Goal: Task Accomplishment & Management: Manage account settings

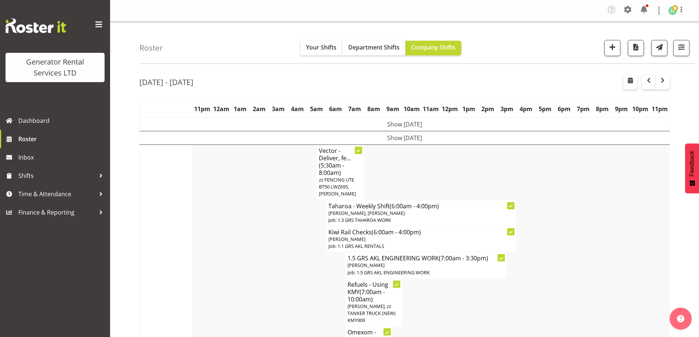
scroll to position [2128, 0]
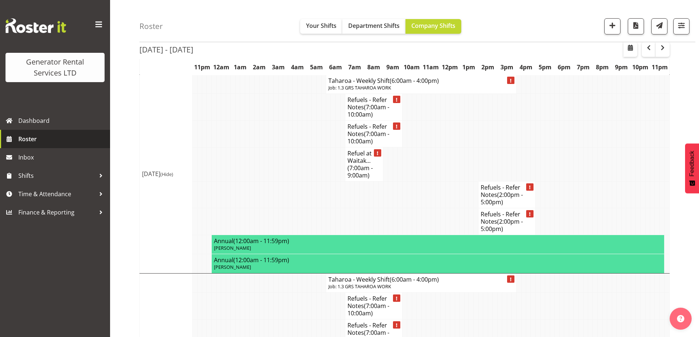
click at [56, 139] on span "Roster" at bounding box center [62, 139] width 88 height 11
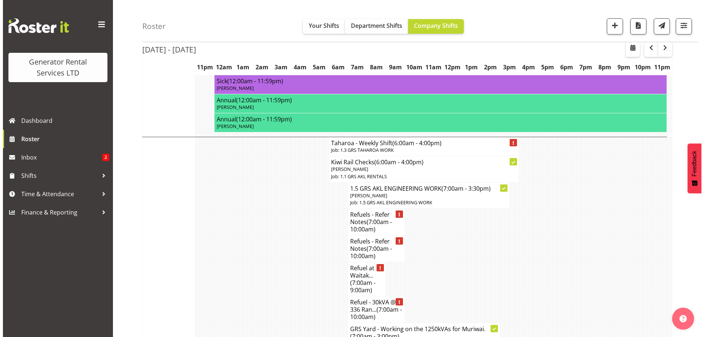
scroll to position [624, 0]
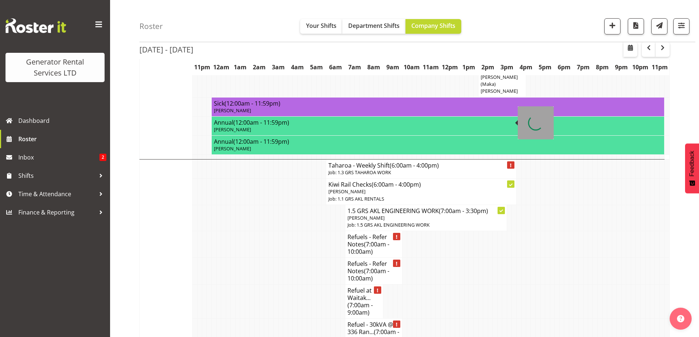
click at [359, 160] on td "Taharoa - Weekly Shift (6:00am - 4:00pm) Job: 1.3 GRS TAHAROA WORK" at bounding box center [421, 169] width 190 height 19
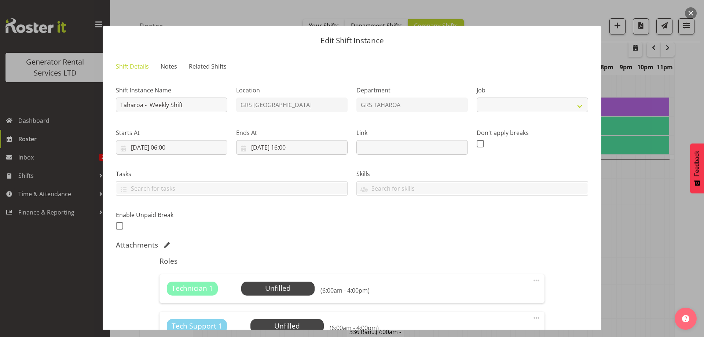
select select "874"
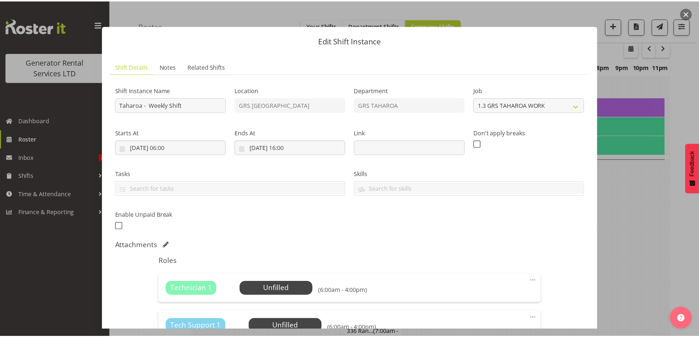
scroll to position [110, 0]
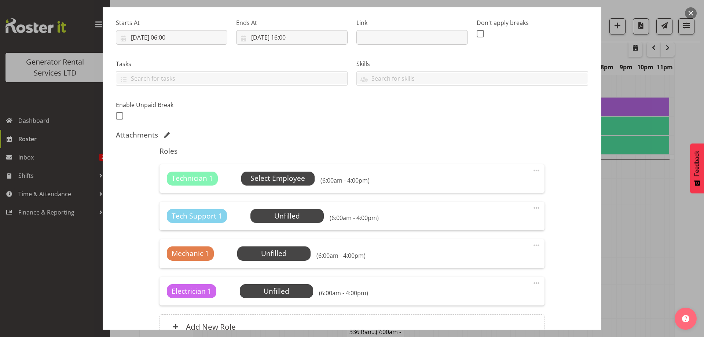
click at [284, 183] on span "Select Employee" at bounding box center [278, 178] width 55 height 11
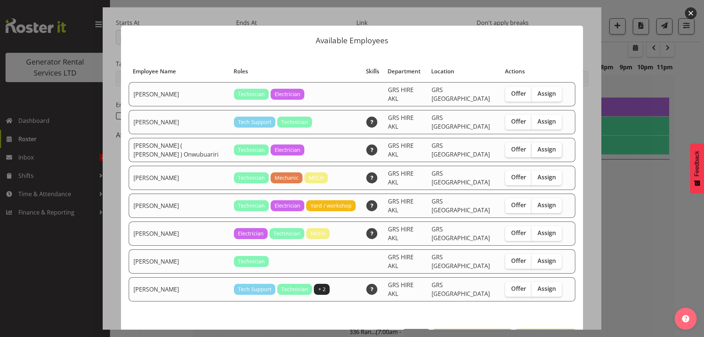
click at [545, 146] on span "Assign" at bounding box center [547, 149] width 18 height 7
click at [537, 147] on input "Assign" at bounding box center [534, 149] width 5 height 5
checkbox input "true"
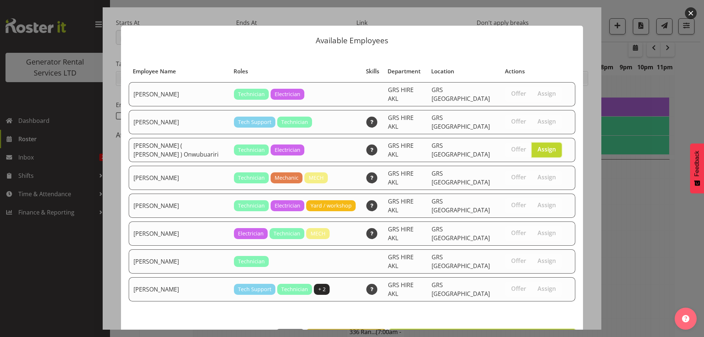
click at [526, 333] on span "Assign [PERSON_NAME] ( [PERSON_NAME] ) Onwubuariri" at bounding box center [482, 337] width 177 height 9
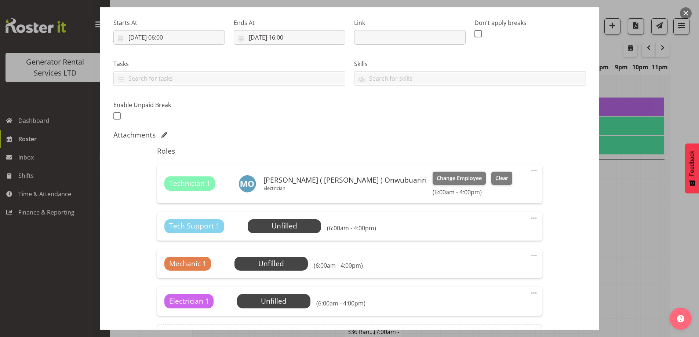
click at [529, 218] on span at bounding box center [533, 218] width 9 height 9
click at [492, 259] on link "Delete" at bounding box center [503, 262] width 70 height 13
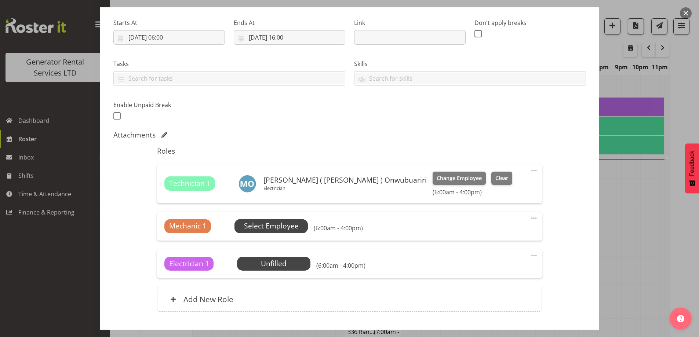
click at [254, 228] on span "Select Employee" at bounding box center [271, 226] width 55 height 11
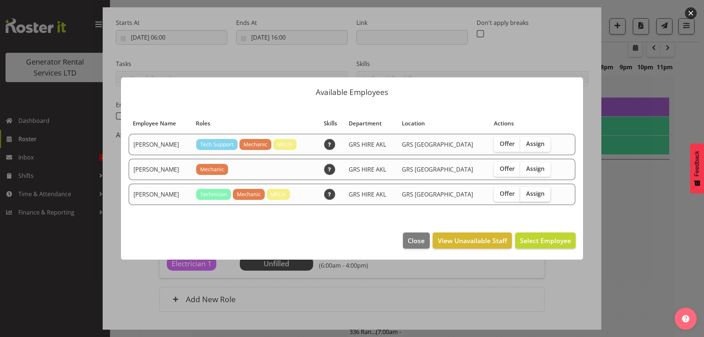
click at [526, 193] on span "Assign" at bounding box center [535, 193] width 18 height 7
click at [521, 193] on input "Assign" at bounding box center [523, 194] width 5 height 5
checkbox input "true"
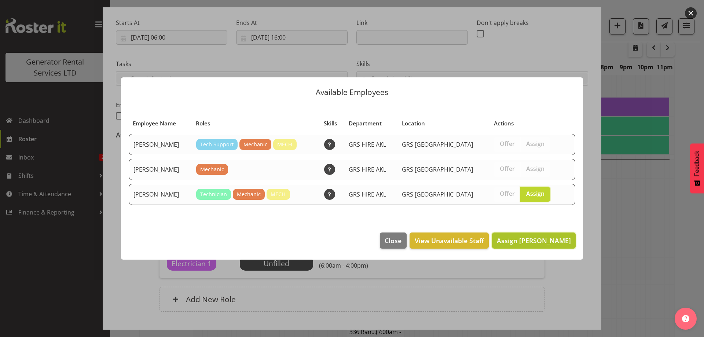
click at [559, 244] on span "Assign [PERSON_NAME]" at bounding box center [534, 240] width 74 height 9
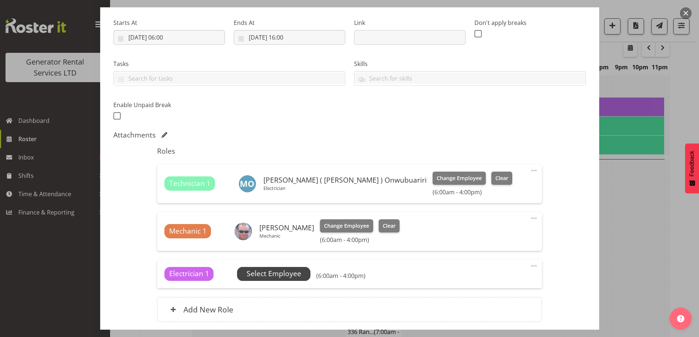
click at [306, 280] on span "Select Employee" at bounding box center [273, 274] width 73 height 14
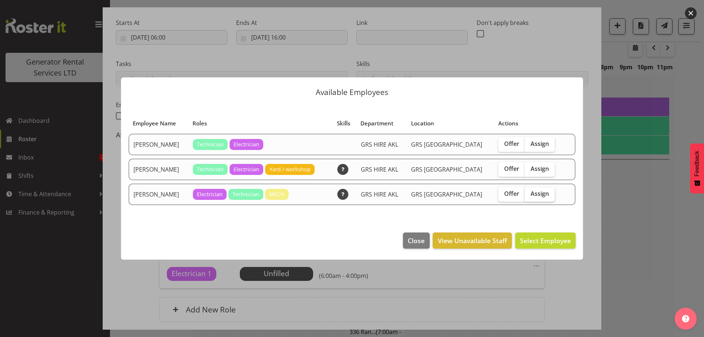
click at [534, 193] on span "Assign" at bounding box center [540, 193] width 18 height 7
click at [530, 193] on input "Assign" at bounding box center [527, 194] width 5 height 5
checkbox input "true"
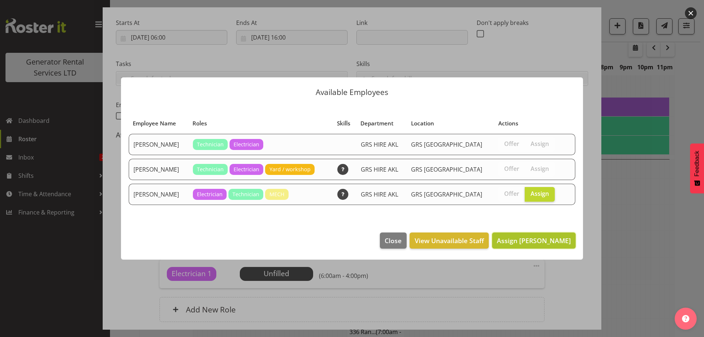
click at [551, 234] on button "Assign [PERSON_NAME]" at bounding box center [534, 241] width 84 height 16
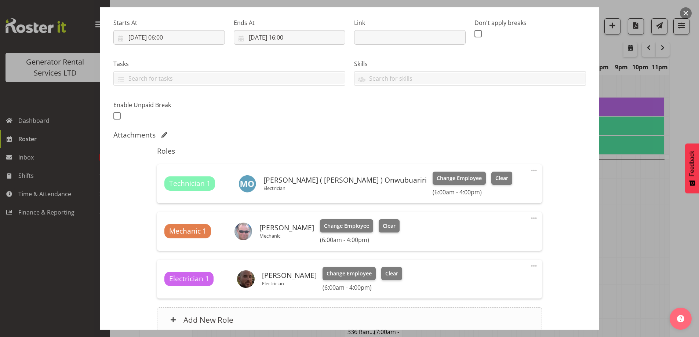
click at [313, 323] on div "Add New Role" at bounding box center [349, 319] width 385 height 25
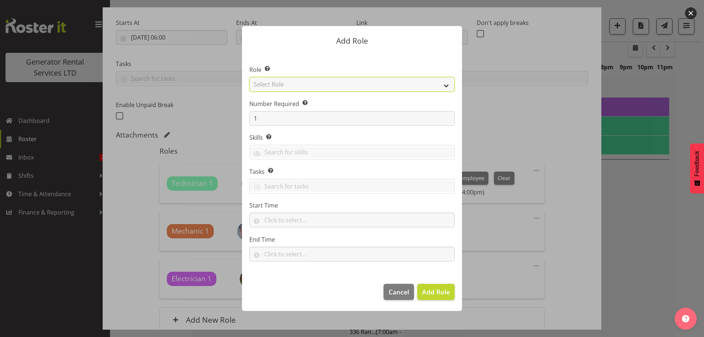
click at [298, 83] on select "Select Role Account Manager Electrician Engineering GM HSEQ manager MECH Mechan…" at bounding box center [351, 84] width 205 height 15
select select "21"
click at [249, 77] on select "Select Role Account Manager Electrician Engineering GM HSEQ manager MECH Mechan…" at bounding box center [351, 84] width 205 height 15
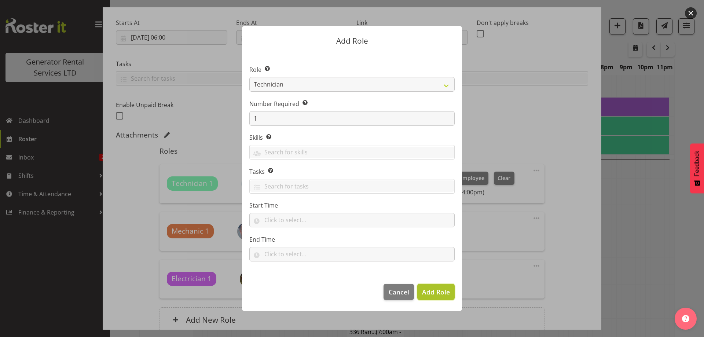
click at [444, 288] on span "Add Role" at bounding box center [436, 292] width 28 height 9
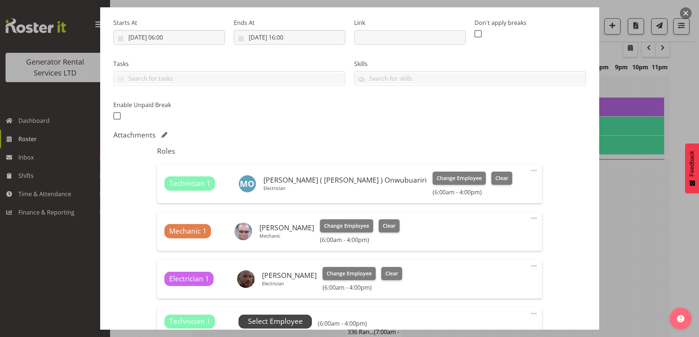
click at [277, 319] on span "Select Employee" at bounding box center [275, 321] width 55 height 11
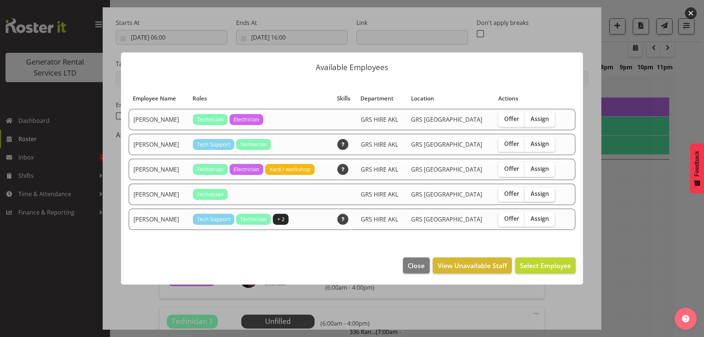
click at [525, 189] on label "Assign" at bounding box center [540, 194] width 30 height 15
click at [525, 192] on input "Assign" at bounding box center [527, 194] width 5 height 5
checkbox input "true"
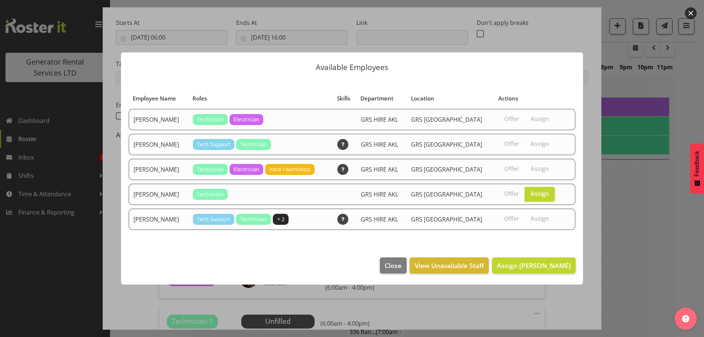
click at [531, 255] on footer "Close View Unavailable Staff Assign [PERSON_NAME]" at bounding box center [352, 267] width 462 height 34
click at [530, 260] on button "Assign [PERSON_NAME]" at bounding box center [534, 266] width 84 height 16
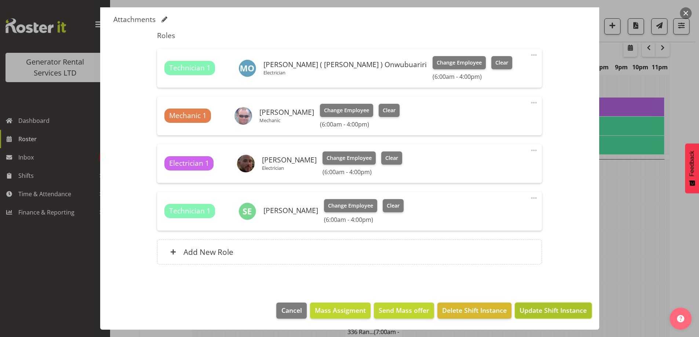
click at [541, 310] on span "Update Shift Instance" at bounding box center [552, 311] width 67 height 10
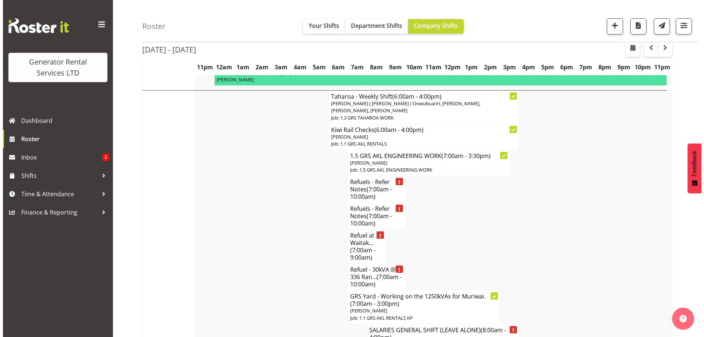
scroll to position [576, 0]
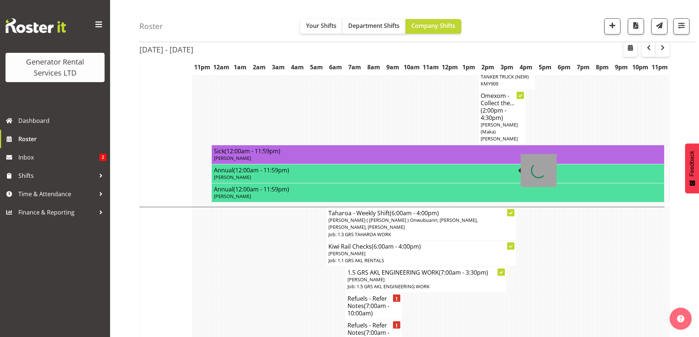
click at [365, 217] on span "[PERSON_NAME] ( [PERSON_NAME] ) Onwubuariri, [PERSON_NAME], [PERSON_NAME], [PER…" at bounding box center [402, 224] width 149 height 14
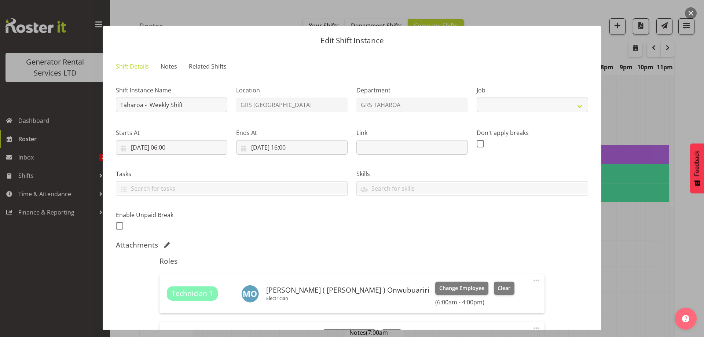
select select "874"
drag, startPoint x: 167, startPoint y: 106, endPoint x: 185, endPoint y: 109, distance: 17.6
click at [167, 106] on input "Taharoa - Weekly Shift" at bounding box center [172, 105] width 112 height 15
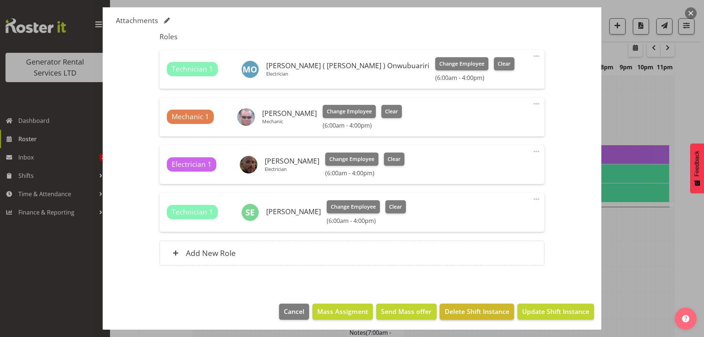
scroll to position [226, 0]
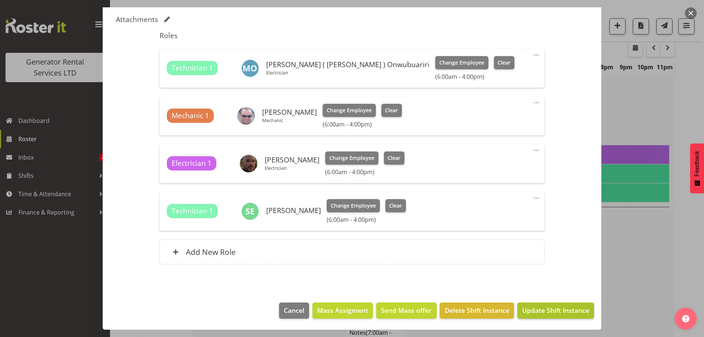
type input "Taharoa - Weekend Shift. [PERSON_NAME] and [PERSON_NAME]"
click at [523, 311] on span "Update Shift Instance" at bounding box center [555, 311] width 67 height 10
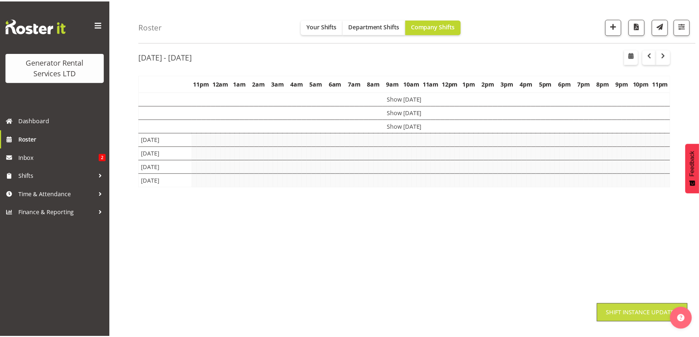
scroll to position [26, 0]
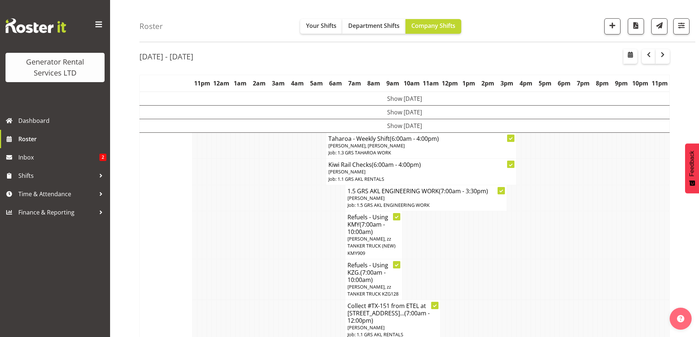
click at [284, 225] on td at bounding box center [285, 235] width 5 height 48
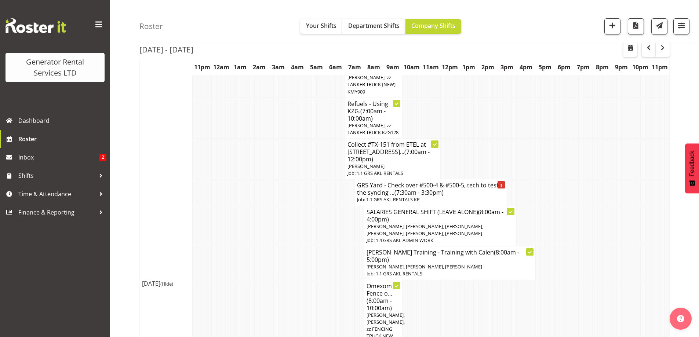
scroll to position [172, 0]
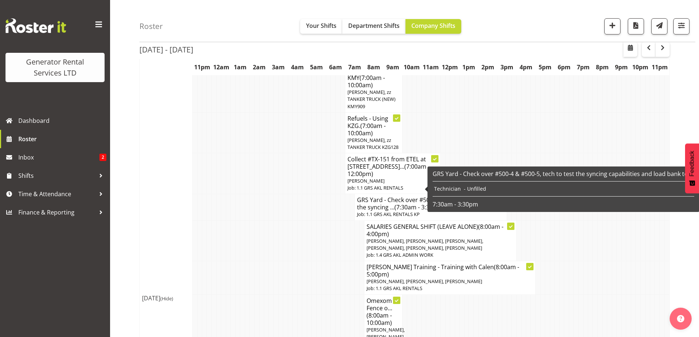
click at [386, 196] on h4 "GRS Yard - Check over #500-4 & #500-5, tech to test the syncing ... (7:30am - 3…" at bounding box center [431, 203] width 148 height 15
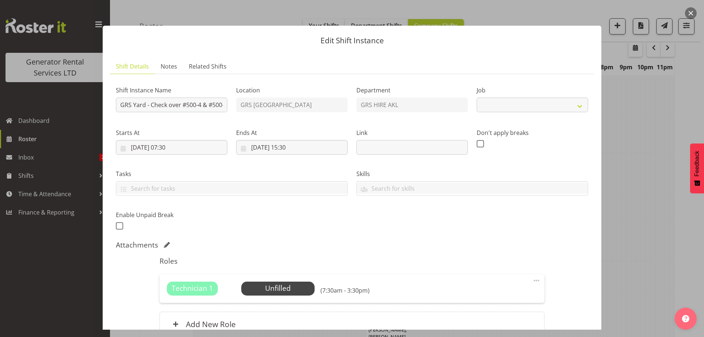
select select "7504"
click at [282, 283] on span "Select Employee" at bounding box center [278, 288] width 55 height 11
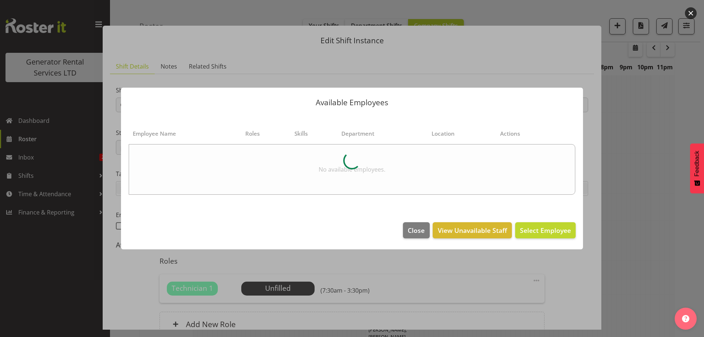
drag, startPoint x: 405, startPoint y: 222, endPoint x: 423, endPoint y: 228, distance: 18.3
click at [417, 226] on div "Available Employees Employee Name Roles Skills Department Location Actions No a…" at bounding box center [352, 168] width 477 height 198
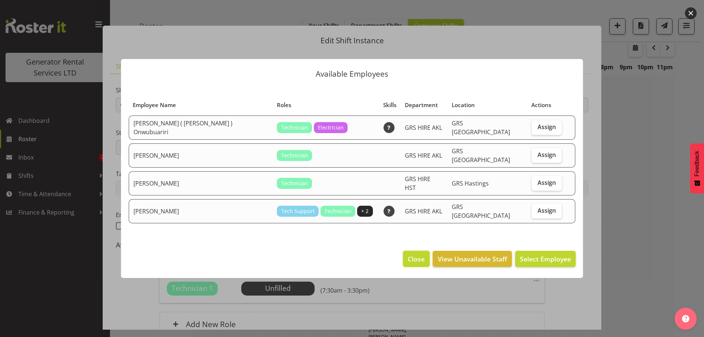
click at [416, 254] on span "Close" at bounding box center [416, 259] width 17 height 10
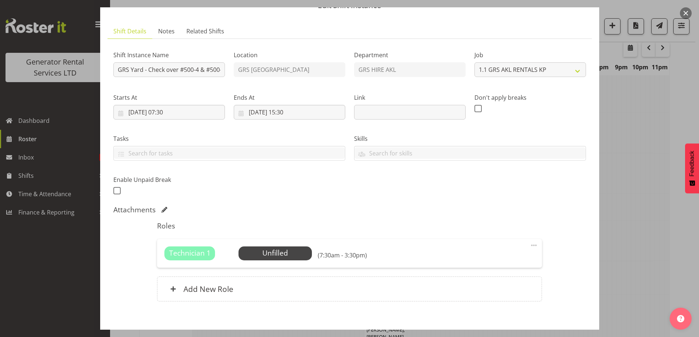
scroll to position [0, 0]
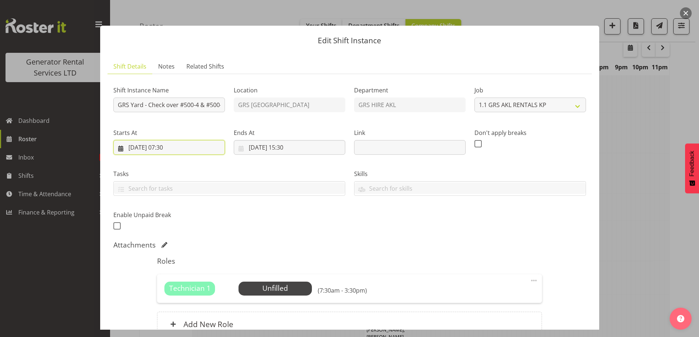
click at [185, 146] on input "[DATE] 07:30" at bounding box center [169, 147] width 112 height 15
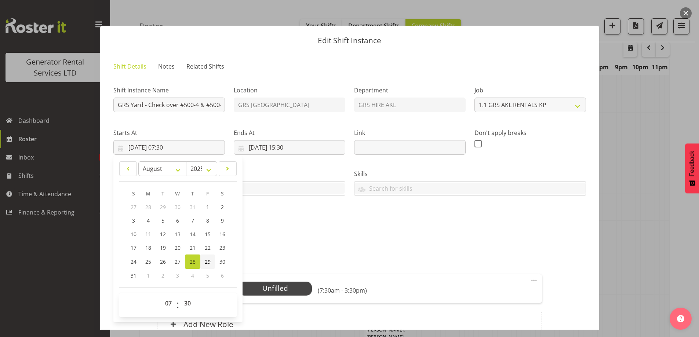
click at [209, 262] on span "29" at bounding box center [208, 261] width 6 height 7
type input "[DATE] 07:30"
click at [304, 150] on input "[DATE] 15:30" at bounding box center [290, 147] width 112 height 15
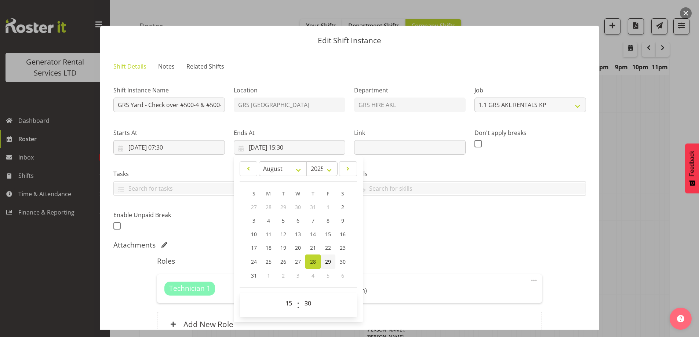
click at [326, 262] on span "29" at bounding box center [328, 261] width 6 height 7
type input "[DATE] 15:30"
click at [459, 231] on div "Shift Instance Name GRS Yard - Check over #500-4 & #500-5, tech to test the syn…" at bounding box center [349, 156] width 481 height 161
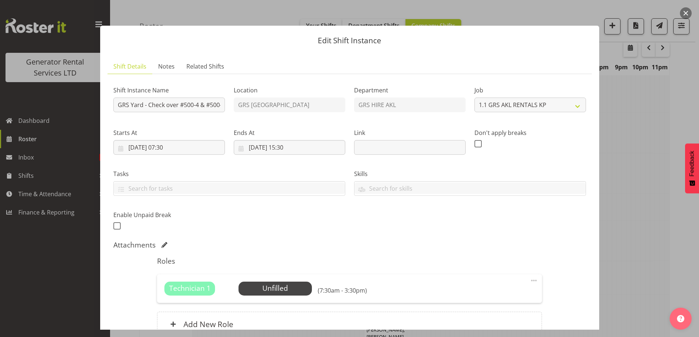
scroll to position [72, 0]
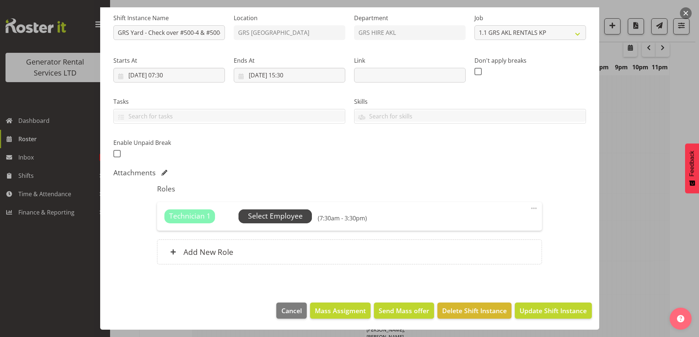
click at [268, 219] on span "Select Employee" at bounding box center [275, 216] width 55 height 11
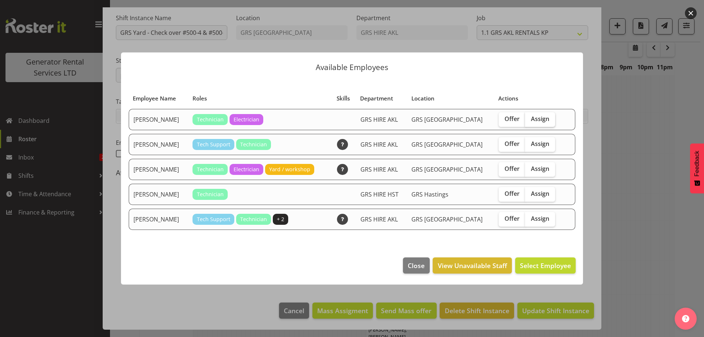
drag, startPoint x: 543, startPoint y: 119, endPoint x: 546, endPoint y: 121, distance: 4.1
click at [542, 119] on label "Assign" at bounding box center [540, 119] width 30 height 15
click at [530, 119] on input "Assign" at bounding box center [527, 119] width 5 height 5
checkbox input "true"
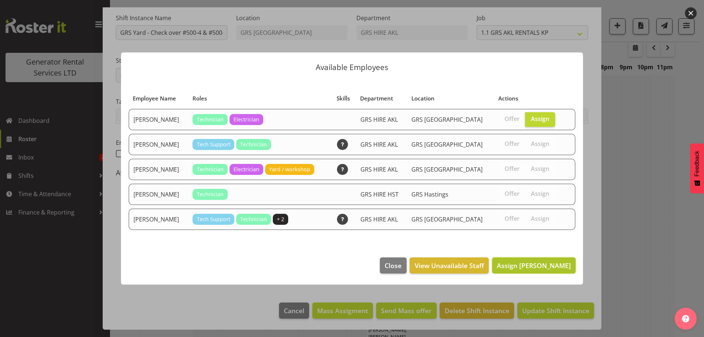
click at [554, 268] on span "Assign [PERSON_NAME]" at bounding box center [534, 265] width 74 height 9
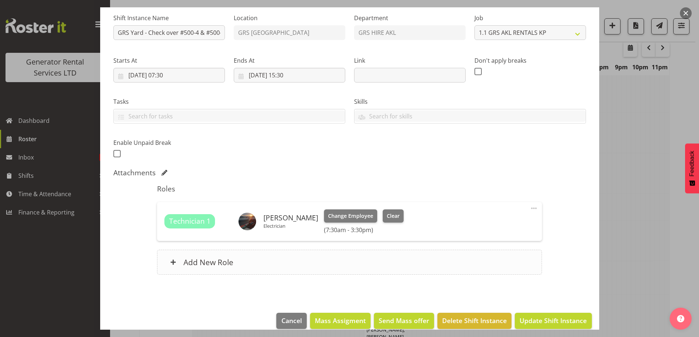
click at [324, 263] on div "Add New Role" at bounding box center [349, 262] width 385 height 25
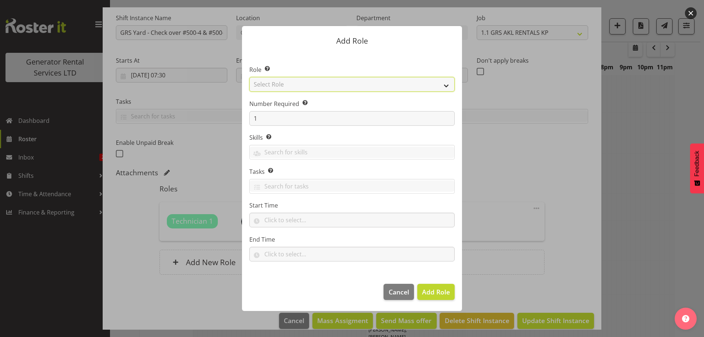
click at [333, 87] on select "Select Role Account Manager Electrician Engineering GM HSEQ manager MECH Mechan…" at bounding box center [351, 84] width 205 height 15
select select "21"
click at [249, 77] on select "Select Role Account Manager Electrician Engineering GM HSEQ manager MECH Mechan…" at bounding box center [351, 84] width 205 height 15
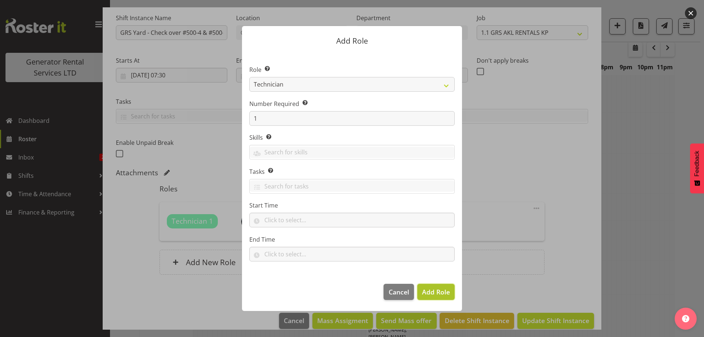
click at [435, 291] on span "Add Role" at bounding box center [436, 292] width 28 height 9
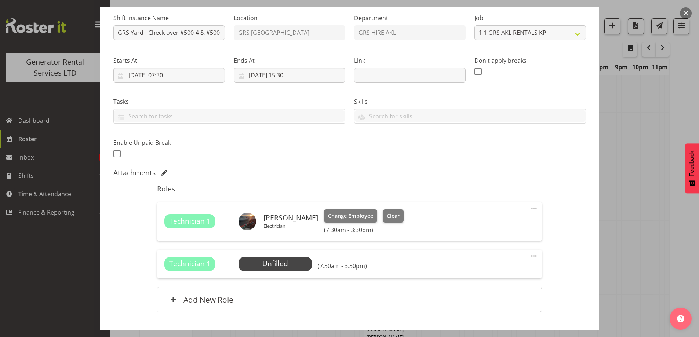
click at [292, 271] on div "Technician 1 Unfilled Select Employee (7:30am - 3:30pm) Edit Cover Role Delete" at bounding box center [349, 264] width 385 height 29
click at [296, 262] on span "Select Employee" at bounding box center [275, 264] width 55 height 11
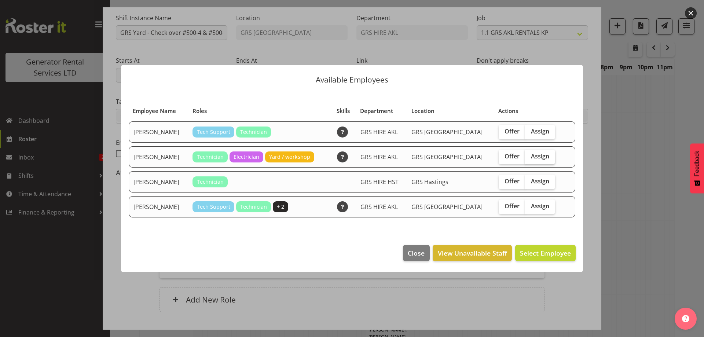
click at [544, 160] on label "Assign" at bounding box center [540, 157] width 30 height 15
click at [530, 159] on input "Assign" at bounding box center [527, 156] width 5 height 5
checkbox input "true"
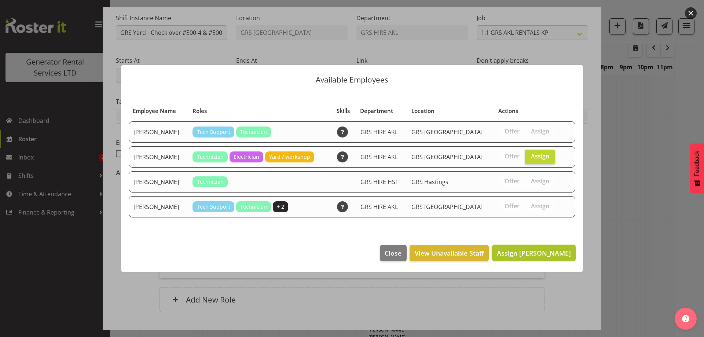
click at [568, 259] on button "Assign [PERSON_NAME]" at bounding box center [534, 253] width 84 height 16
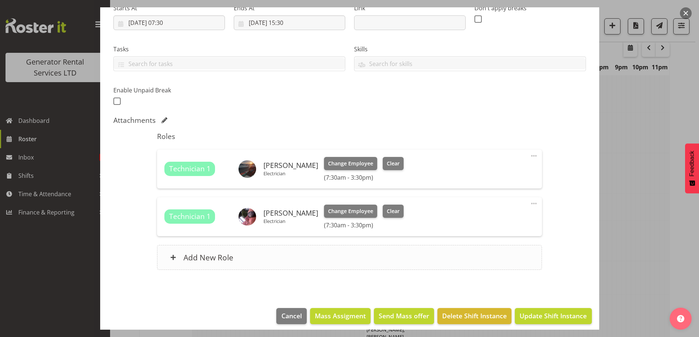
scroll to position [130, 0]
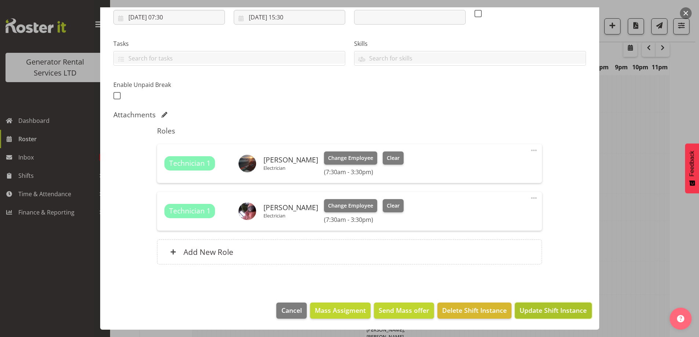
click at [537, 310] on span "Update Shift Instance" at bounding box center [552, 311] width 67 height 10
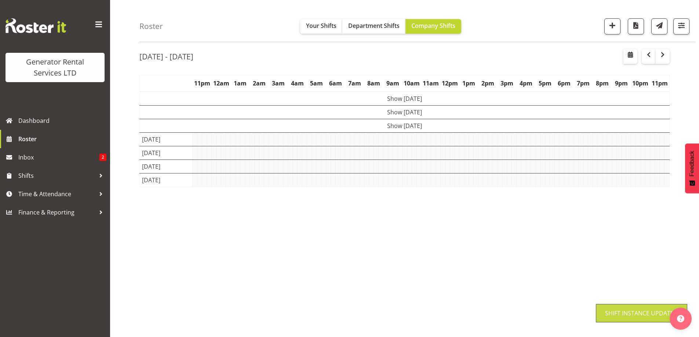
scroll to position [26, 0]
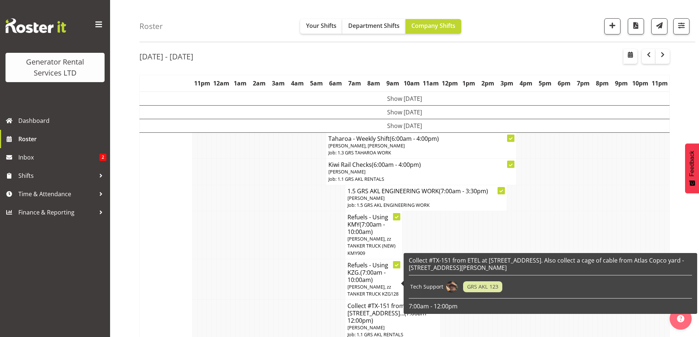
click at [241, 245] on td at bounding box center [242, 235] width 5 height 48
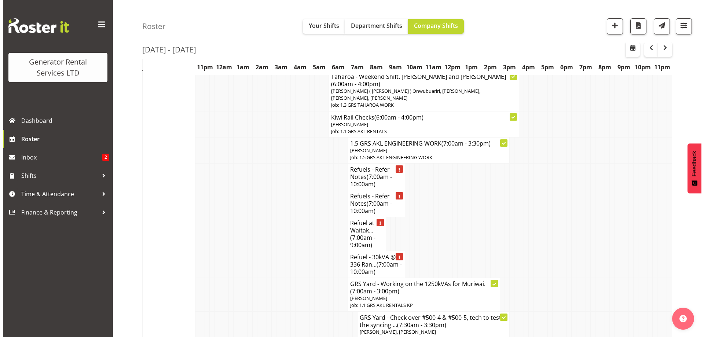
scroll to position [649, 0]
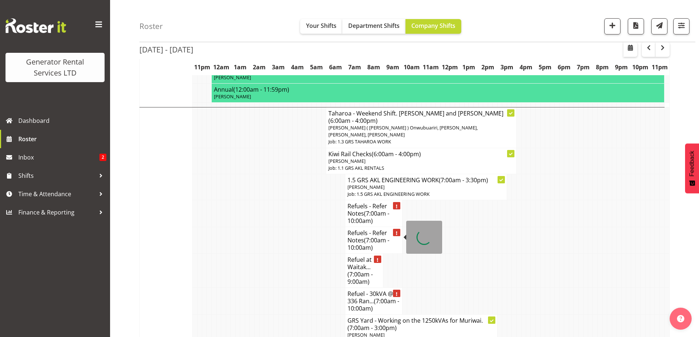
click at [379, 297] on span "(7:00am - 10:00am)" at bounding box center [373, 304] width 52 height 15
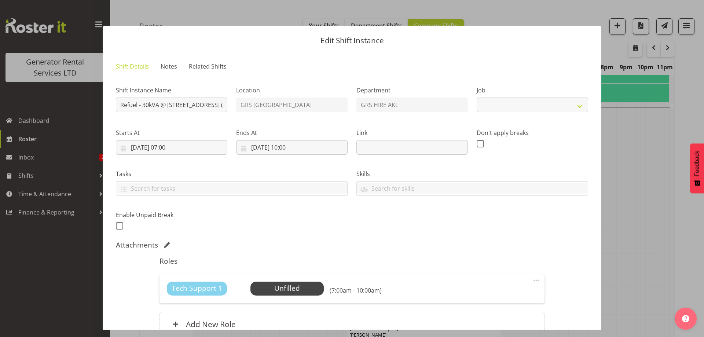
select select "7504"
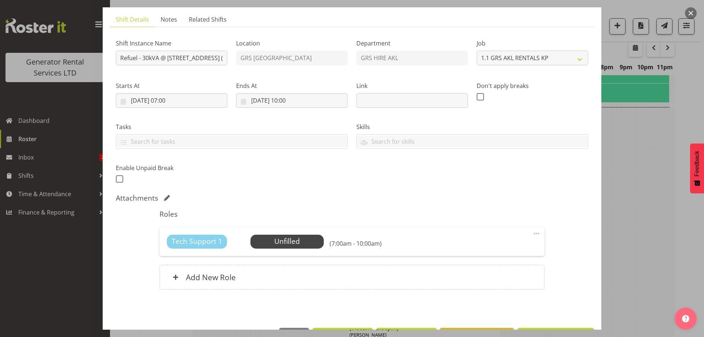
scroll to position [72, 0]
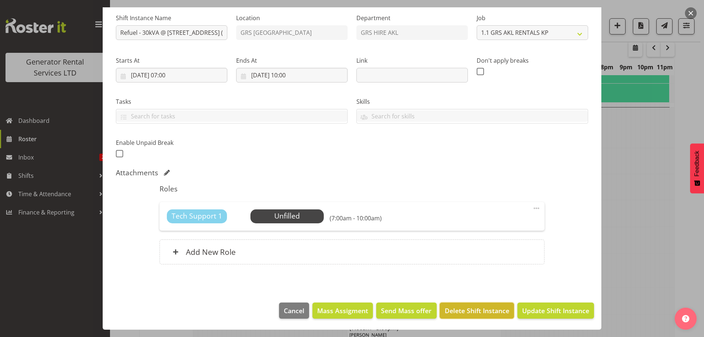
click at [464, 310] on span "Delete Shift Instance" at bounding box center [477, 311] width 65 height 10
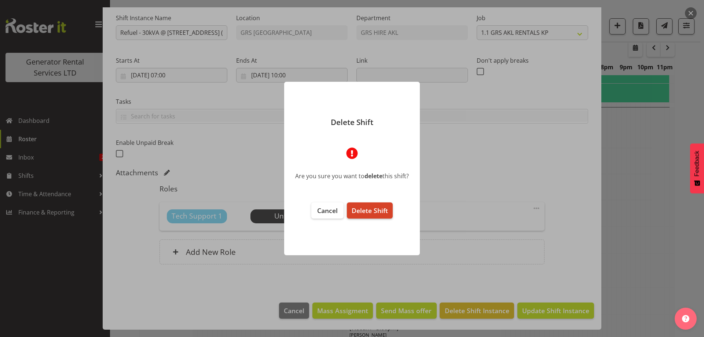
click at [382, 216] on button "Delete Shift" at bounding box center [370, 211] width 46 height 16
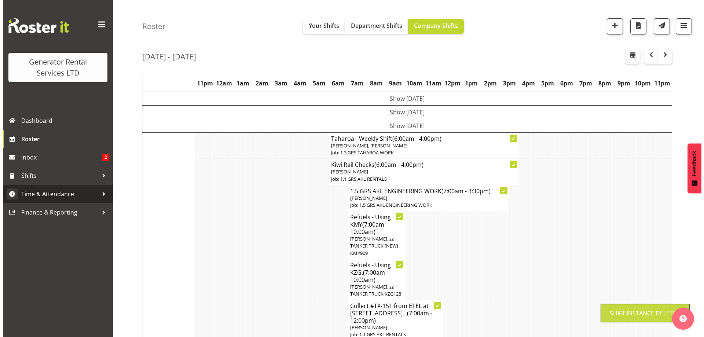
scroll to position [649, 0]
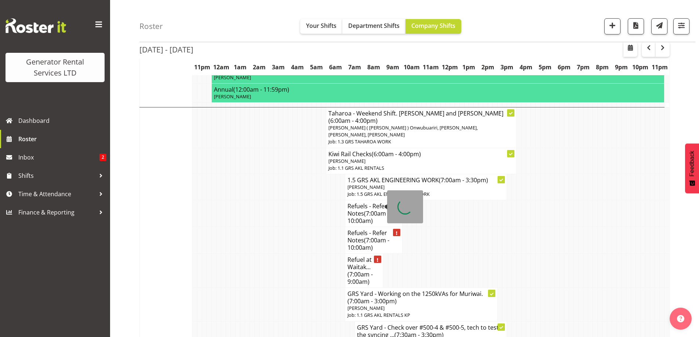
click at [360, 256] on h4 "Refuel at Waitak... (7:00am - 9:00am)" at bounding box center [363, 270] width 33 height 29
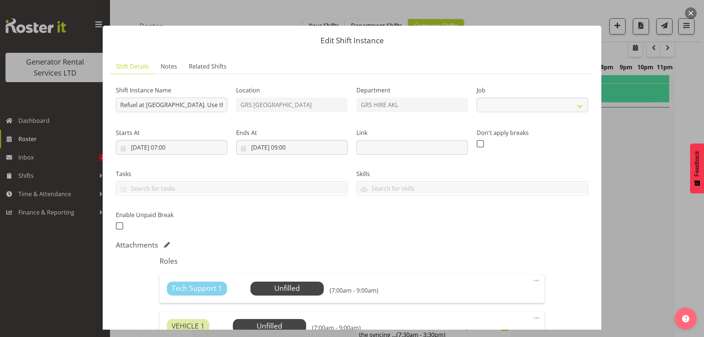
select select "9"
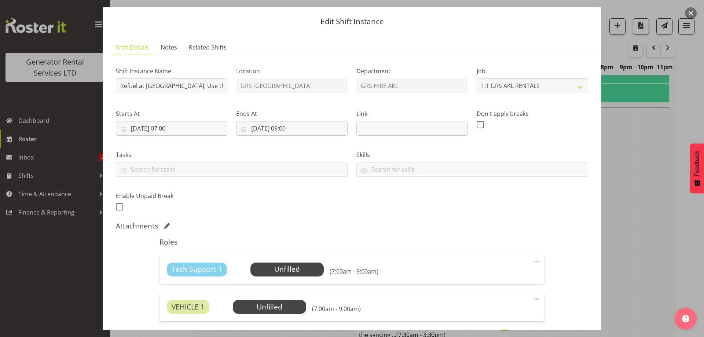
scroll to position [37, 0]
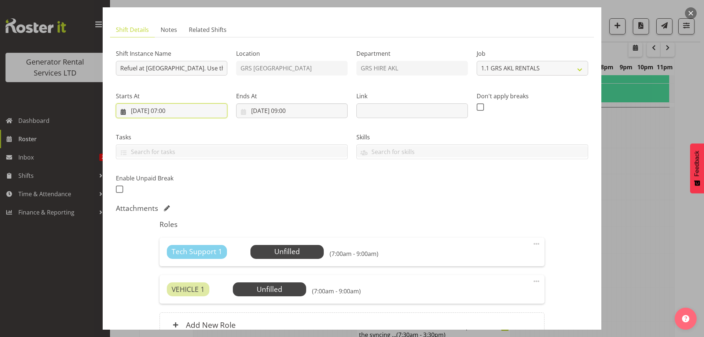
click at [188, 116] on input "[DATE] 07:00" at bounding box center [172, 110] width 112 height 15
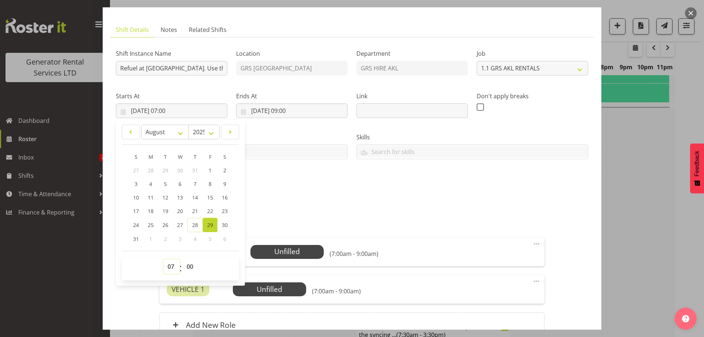
click at [167, 263] on select "00 01 02 03 04 05 06 07 08 09 10 11 12 13 14 15 16 17 18 19 20 21 22 23" at bounding box center [172, 266] width 17 height 15
select select "14"
click at [164, 259] on select "00 01 02 03 04 05 06 07 08 09 10 11 12 13 14 15 16 17 18 19 20 21 22 23" at bounding box center [172, 266] width 17 height 15
type input "[DATE] 14:00"
click at [305, 109] on input "[DATE] 09:00" at bounding box center [292, 110] width 112 height 15
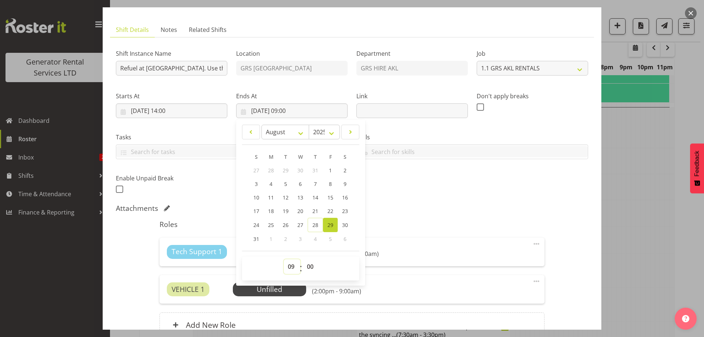
drag, startPoint x: 289, startPoint y: 269, endPoint x: 290, endPoint y: 259, distance: 9.2
click at [289, 265] on select "00 01 02 03 04 05 06 07 08 09 10 11 12 13 14 15 16 17 18 19 20 21 22 23" at bounding box center [292, 266] width 17 height 15
select select "17"
click at [284, 259] on select "00 01 02 03 04 05 06 07 08 09 10 11 12 13 14 15 16 17 18 19 20 21 22 23" at bounding box center [292, 266] width 17 height 15
type input "[DATE] 17:00"
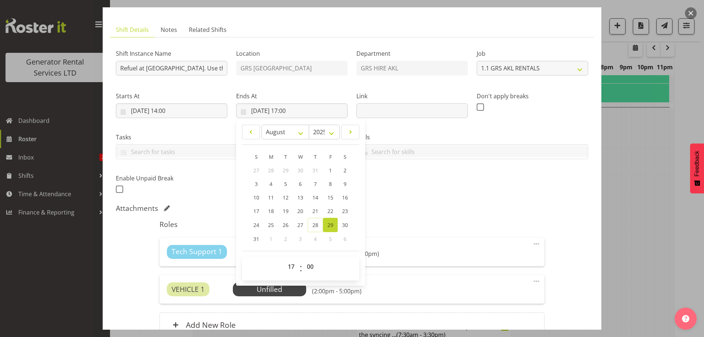
click at [400, 215] on div "Shift Instance Name Refuel at [GEOGRAPHIC_DATA]. Use the 12,000Ltr fuel truck -…" at bounding box center [352, 194] width 473 height 303
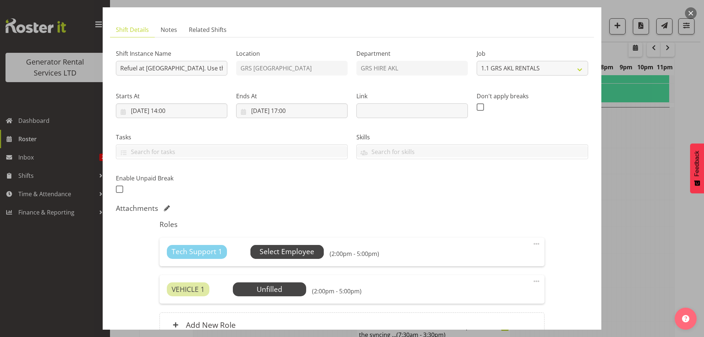
click at [312, 253] on span "Select Employee" at bounding box center [287, 252] width 55 height 11
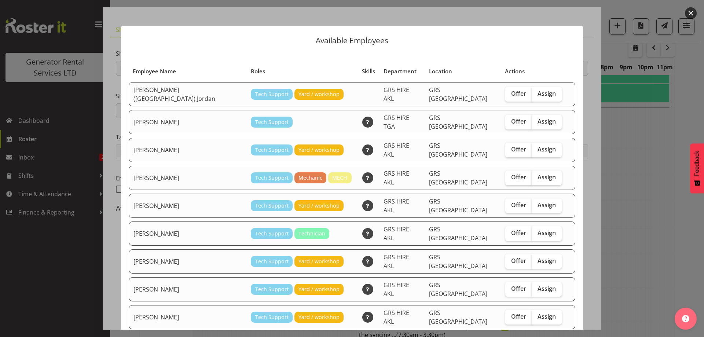
drag, startPoint x: 520, startPoint y: 219, endPoint x: 528, endPoint y: 256, distance: 38.6
click at [538, 229] on span "Assign" at bounding box center [547, 232] width 18 height 7
click at [532, 231] on input "Assign" at bounding box center [534, 233] width 5 height 5
checkbox input "true"
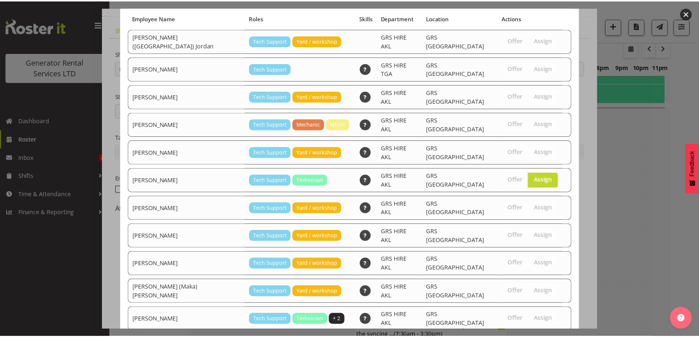
scroll to position [78, 0]
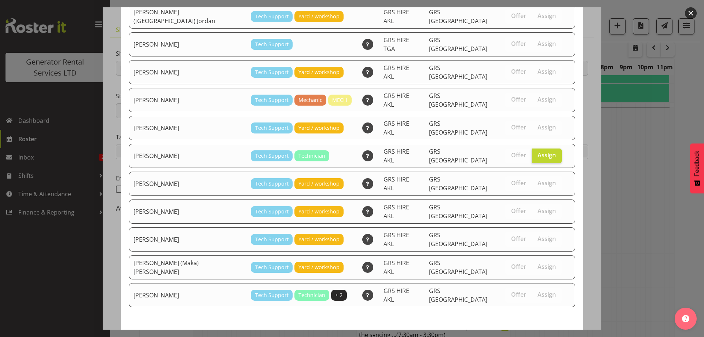
click at [531, 337] on span "Assign [PERSON_NAME]" at bounding box center [534, 343] width 74 height 9
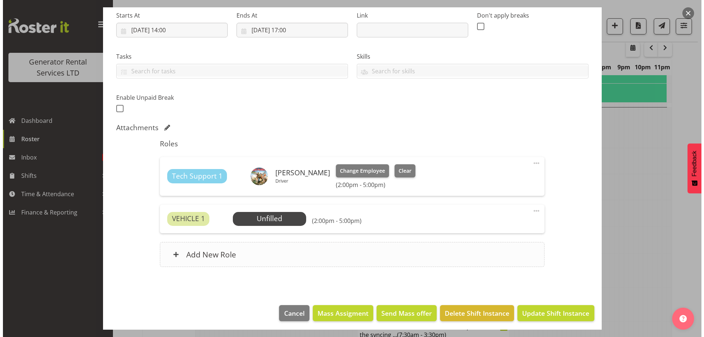
scroll to position [120, 0]
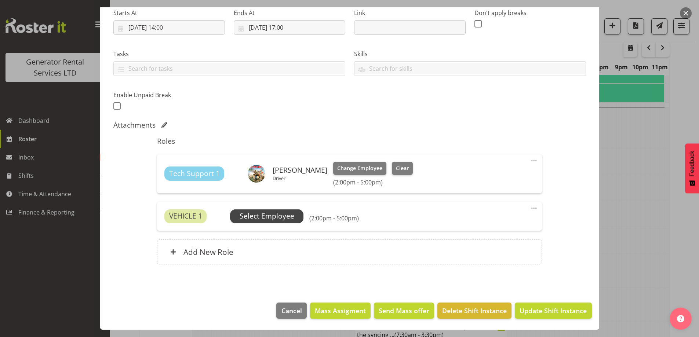
click at [279, 209] on span "Select Employee" at bounding box center [266, 216] width 73 height 14
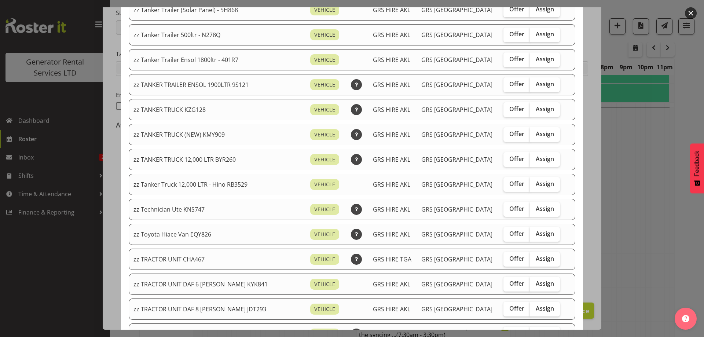
scroll to position [660, 0]
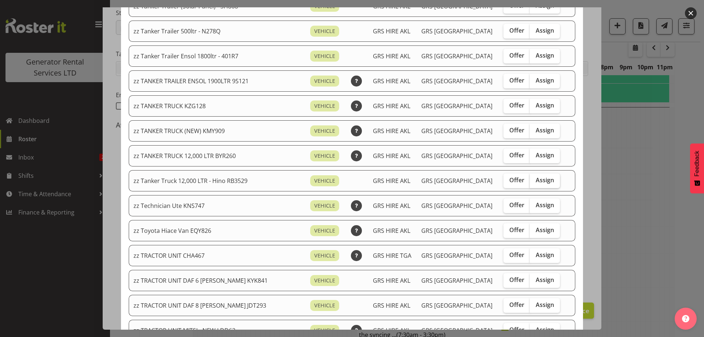
click at [538, 182] on span "Assign" at bounding box center [545, 179] width 18 height 7
click at [535, 182] on input "Assign" at bounding box center [532, 180] width 5 height 5
checkbox input "true"
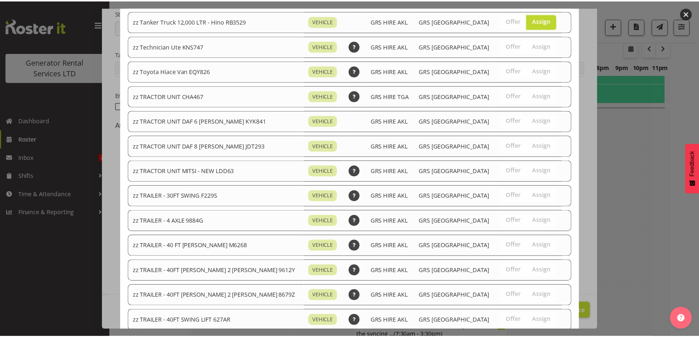
scroll to position [901, 0]
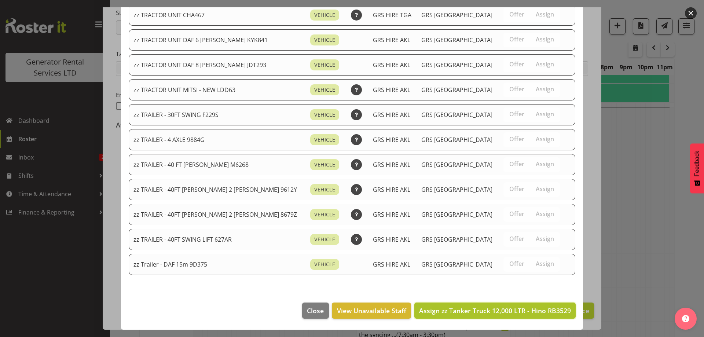
click at [537, 312] on span "Assign zz Tanker Truck 12,000 LTR - Hino RB3529" at bounding box center [495, 310] width 152 height 9
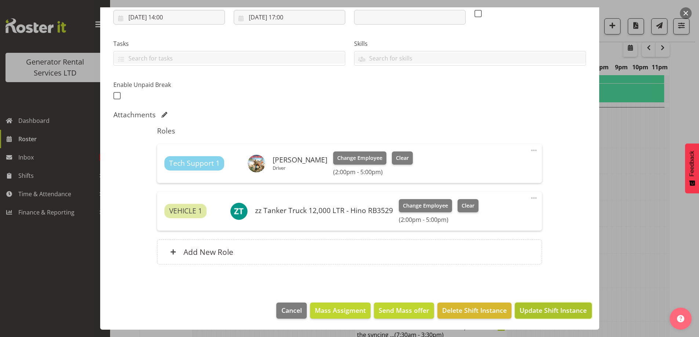
click at [532, 309] on span "Update Shift Instance" at bounding box center [552, 311] width 67 height 10
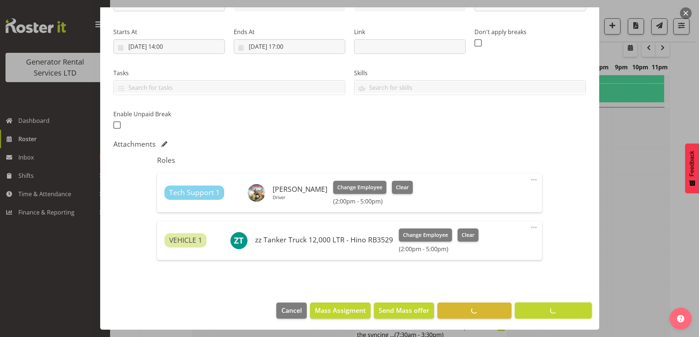
scroll to position [26, 0]
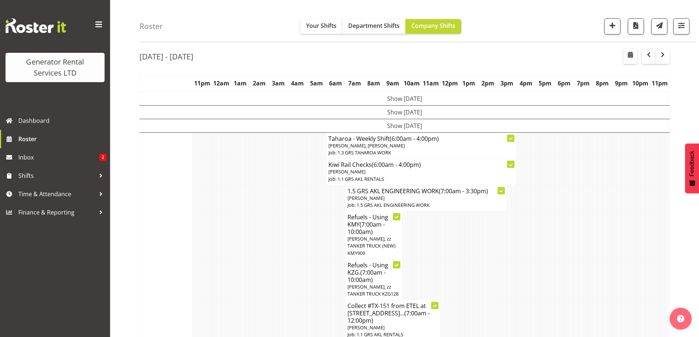
click at [263, 285] on td at bounding box center [261, 279] width 5 height 41
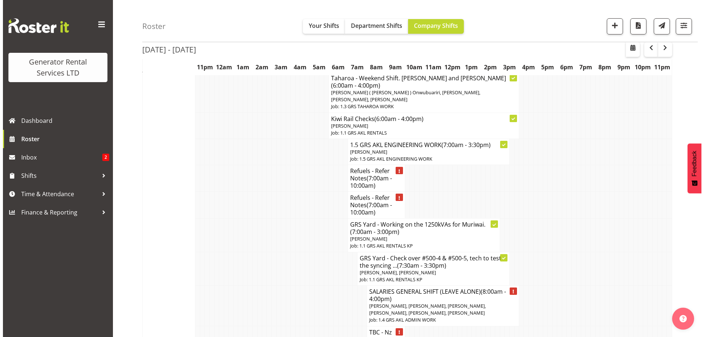
scroll to position [686, 0]
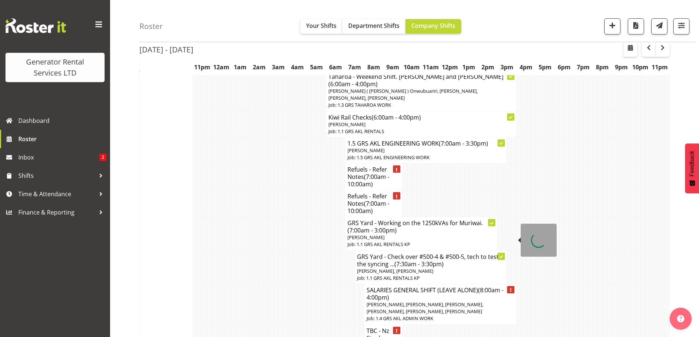
click at [426, 301] on span "[PERSON_NAME], [PERSON_NAME], [PERSON_NAME], [PERSON_NAME], [PERSON_NAME], [PER…" at bounding box center [424, 308] width 117 height 14
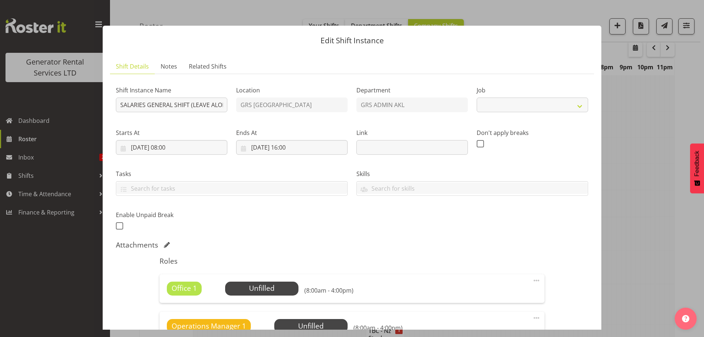
select select "875"
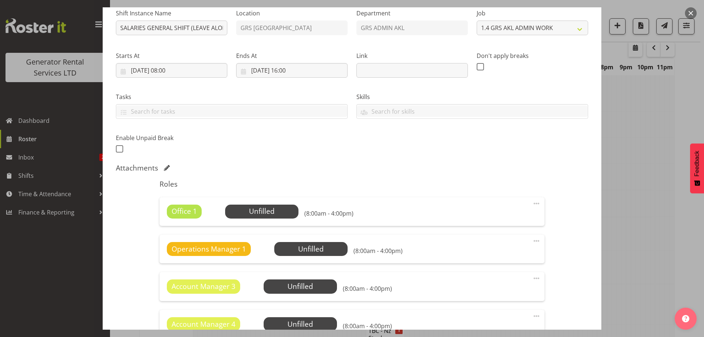
scroll to position [183, 0]
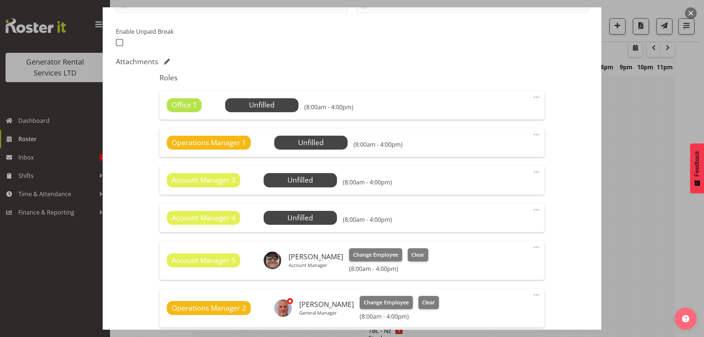
click at [532, 96] on span at bounding box center [536, 97] width 9 height 9
click at [490, 140] on link "Delete" at bounding box center [506, 141] width 70 height 13
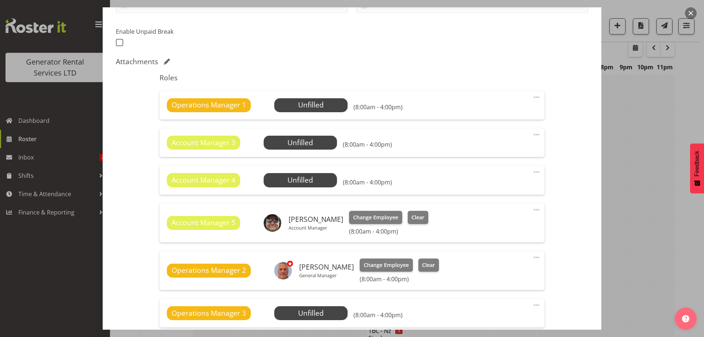
click at [536, 97] on span at bounding box center [536, 97] width 9 height 9
click at [513, 140] on link "Delete" at bounding box center [506, 141] width 70 height 13
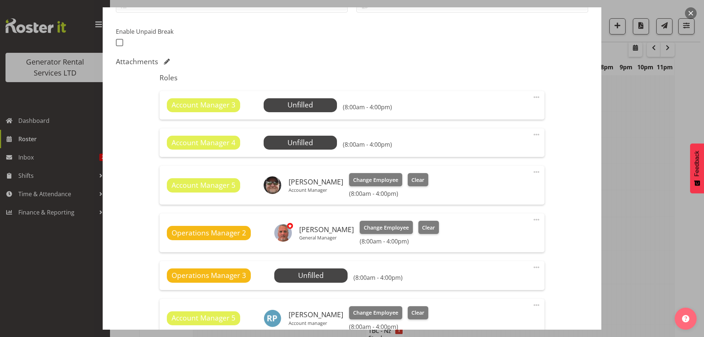
drag, startPoint x: 535, startPoint y: 97, endPoint x: 531, endPoint y: 117, distance: 20.3
click at [535, 98] on span at bounding box center [536, 97] width 9 height 9
click at [519, 138] on link "Delete" at bounding box center [506, 141] width 70 height 13
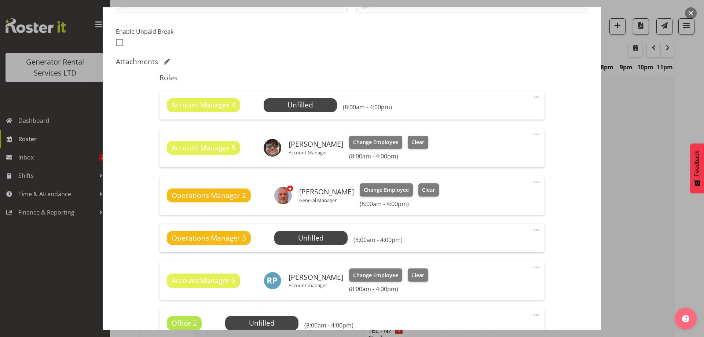
drag, startPoint x: 533, startPoint y: 97, endPoint x: 528, endPoint y: 123, distance: 26.8
click at [533, 97] on span at bounding box center [536, 97] width 9 height 9
click at [516, 141] on link "Delete" at bounding box center [506, 141] width 70 height 13
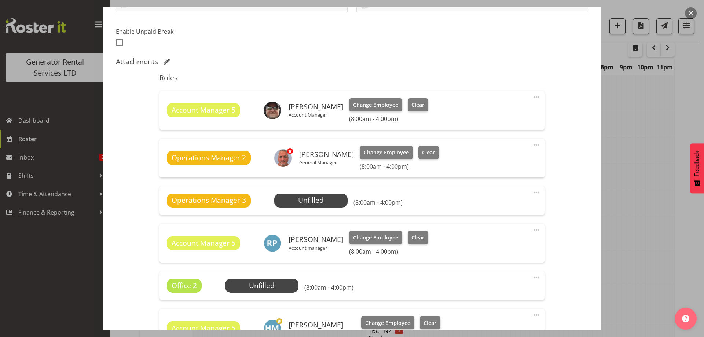
click at [533, 195] on span at bounding box center [536, 192] width 9 height 9
click at [497, 233] on link "Delete" at bounding box center [506, 236] width 70 height 13
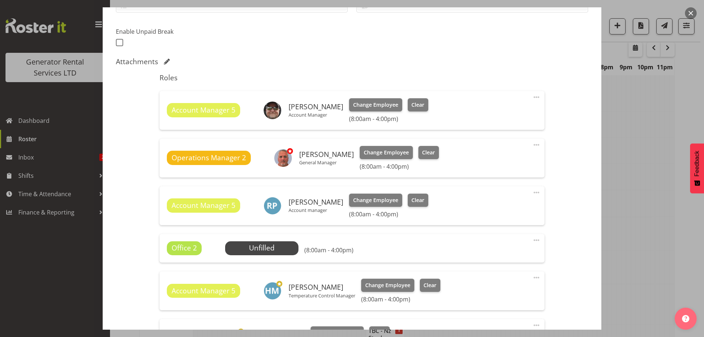
click at [532, 238] on span at bounding box center [536, 240] width 9 height 9
click at [504, 286] on link "Delete" at bounding box center [506, 284] width 70 height 13
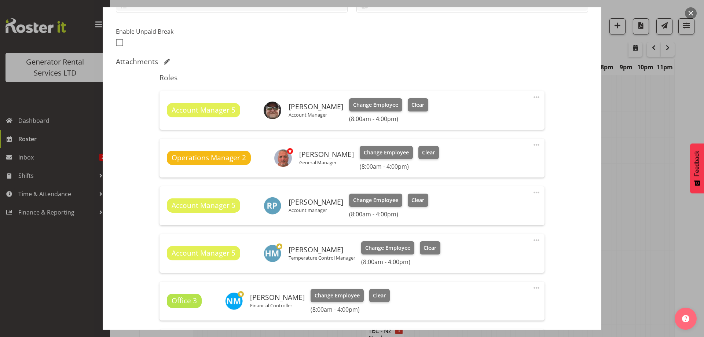
scroll to position [321, 0]
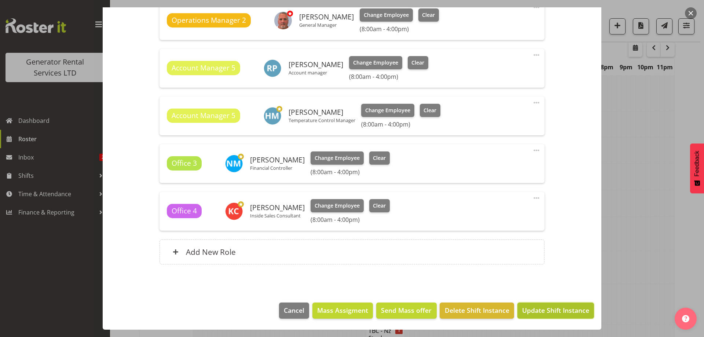
click at [539, 311] on span "Update Shift Instance" at bounding box center [555, 311] width 67 height 10
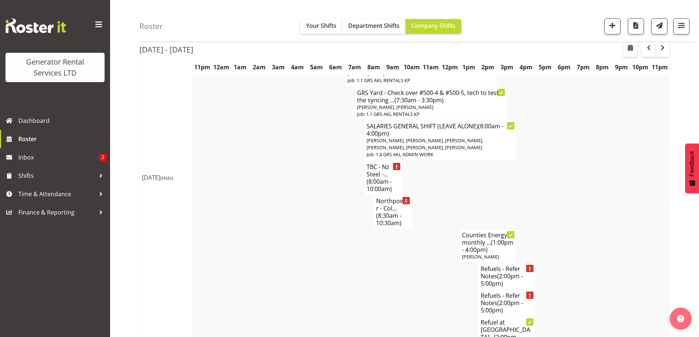
scroll to position [833, 0]
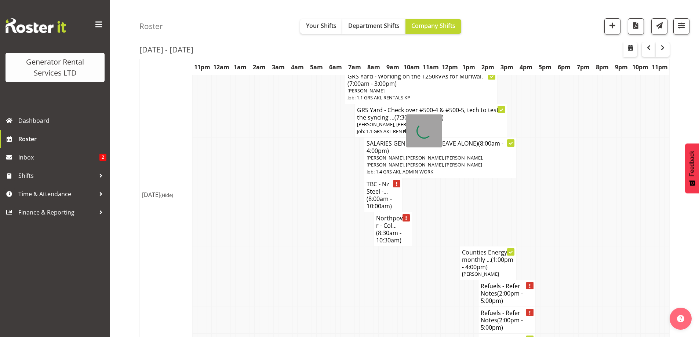
click at [376, 195] on span "(8:00am - 10:00am)" at bounding box center [378, 202] width 25 height 15
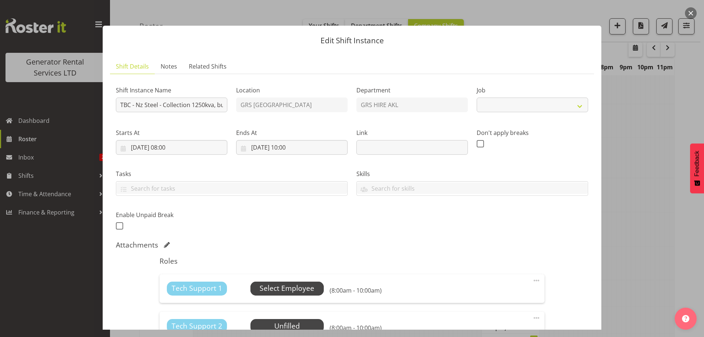
select select "9"
click at [265, 289] on span "Select Employee" at bounding box center [287, 288] width 55 height 11
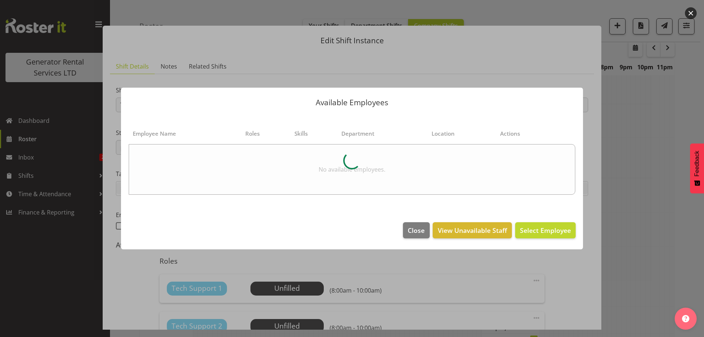
click at [648, 241] on div at bounding box center [352, 168] width 704 height 337
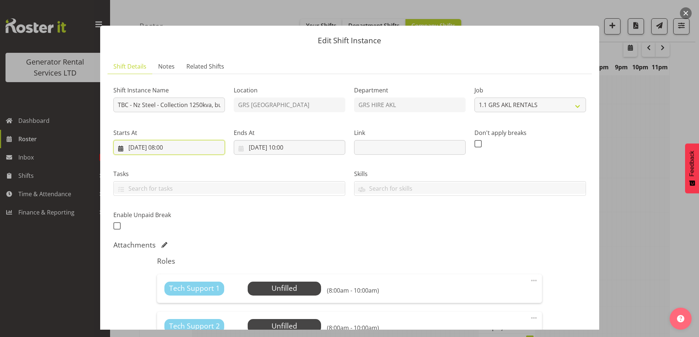
click at [200, 151] on input "[DATE] 08:00" at bounding box center [169, 147] width 112 height 15
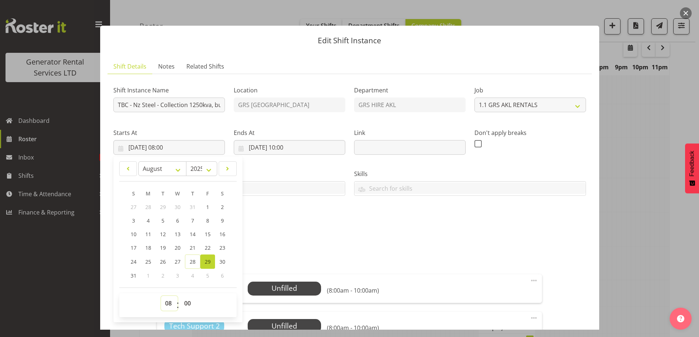
click at [167, 299] on select "00 01 02 03 04 05 06 07 08 09 10 11 12 13 14 15 16 17 18 19 20 21 22 23" at bounding box center [169, 303] width 17 height 15
select select "14"
click at [161, 296] on select "00 01 02 03 04 05 06 07 08 09 10 11 12 13 14 15 16 17 18 19 20 21 22 23" at bounding box center [169, 303] width 17 height 15
type input "[DATE] 14:00"
click at [325, 151] on input "[DATE] 10:00" at bounding box center [290, 147] width 112 height 15
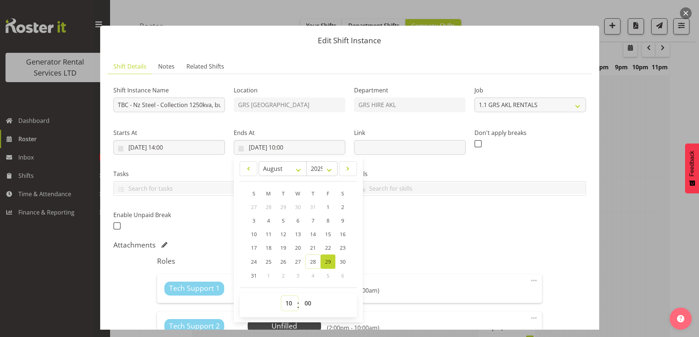
click at [282, 303] on select "00 01 02 03 04 05 06 07 08 09 10 11 12 13 14 15 16 17 18 19 20 21 22 23" at bounding box center [289, 303] width 17 height 15
click at [386, 207] on div "Shift Instance Name TBC - Nz Steel - Collection 1250kva, bulk tank , cables and…" at bounding box center [349, 156] width 481 height 161
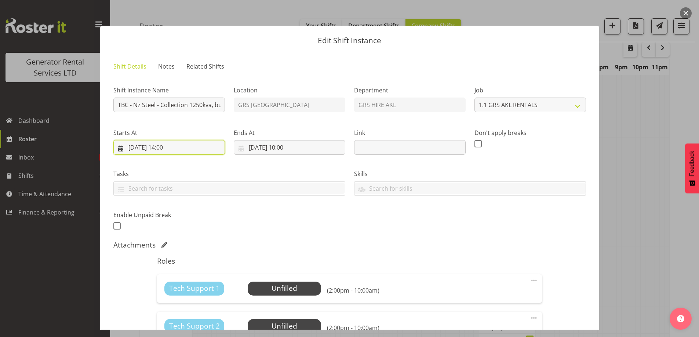
click at [201, 149] on input "[DATE] 14:00" at bounding box center [169, 147] width 112 height 15
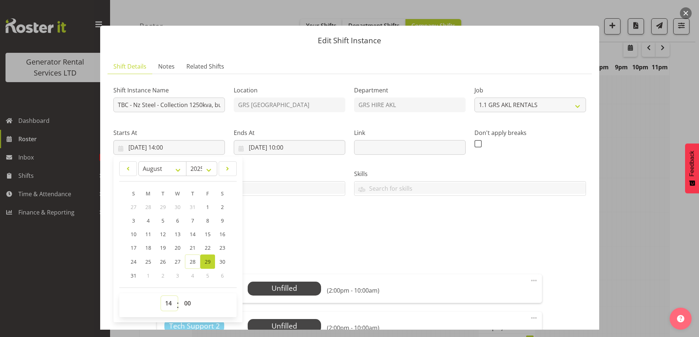
drag, startPoint x: 164, startPoint y: 300, endPoint x: 167, endPoint y: 296, distance: 4.2
click at [166, 298] on select "00 01 02 03 04 05 06 07 08 09 10 11 12 13 14 15 16 17 18 19 20 21 22 23" at bounding box center [169, 303] width 17 height 15
select select "16"
click at [161, 296] on select "00 01 02 03 04 05 06 07 08 09 10 11 12 13 14 15 16 17 18 19 20 21 22 23" at bounding box center [169, 303] width 17 height 15
type input "[DATE] 16:00"
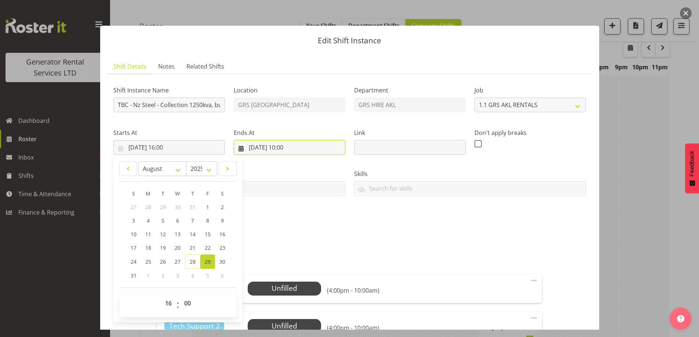
click at [308, 146] on input "[DATE] 10:00" at bounding box center [290, 147] width 112 height 15
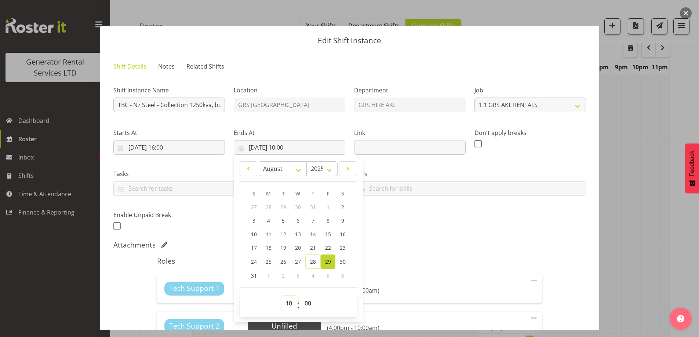
click at [290, 300] on select "00 01 02 03 04 05 06 07 08 09 10 11 12 13 14 15 16 17 18 19 20 21 22 23" at bounding box center [289, 303] width 17 height 15
select select "19"
click at [281, 296] on select "00 01 02 03 04 05 06 07 08 09 10 11 12 13 14 15 16 17 18 19 20 21 22 23" at bounding box center [289, 303] width 17 height 15
type input "[DATE] 19:00"
click at [411, 211] on div "Shift Instance Name TBC - Nz Steel - Collection 1250kva, bulk tank , cables and…" at bounding box center [349, 156] width 481 height 161
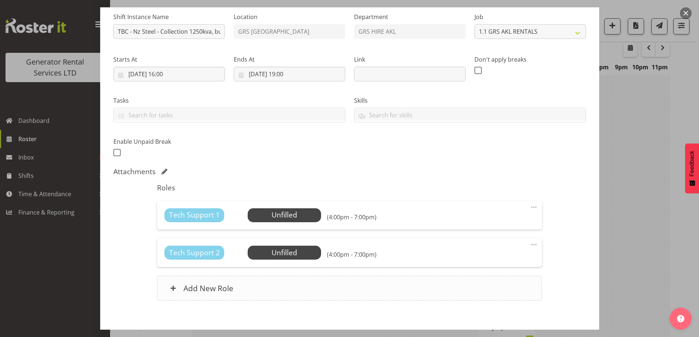
scroll to position [110, 0]
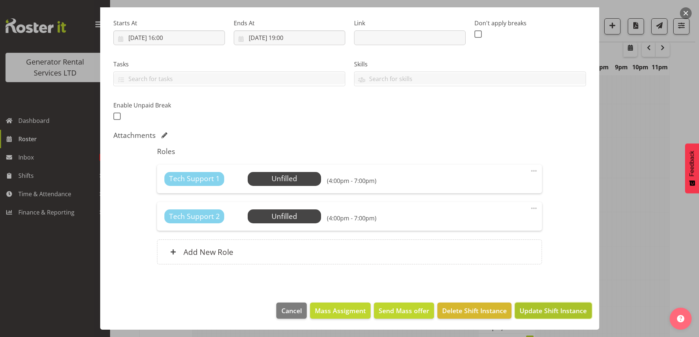
click at [536, 312] on span "Update Shift Instance" at bounding box center [552, 311] width 67 height 10
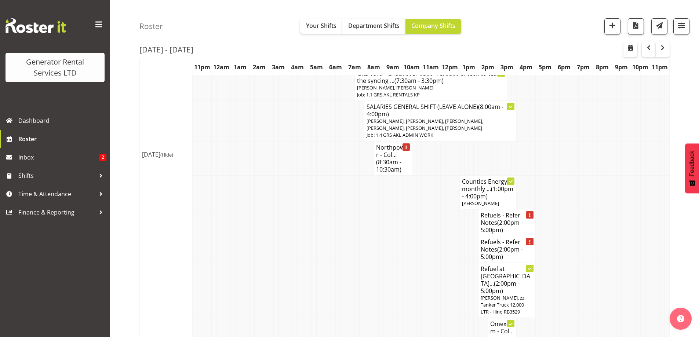
scroll to position [796, 0]
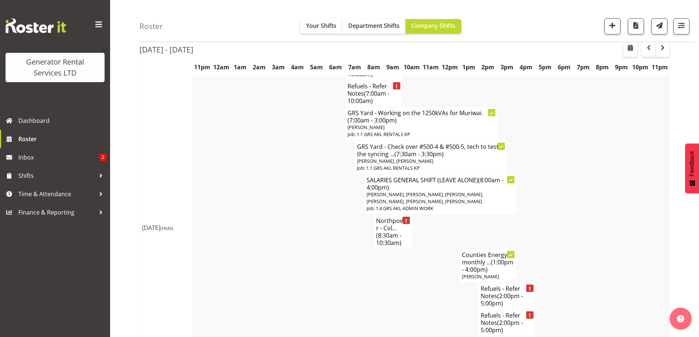
click at [382, 282] on td at bounding box center [380, 295] width 5 height 27
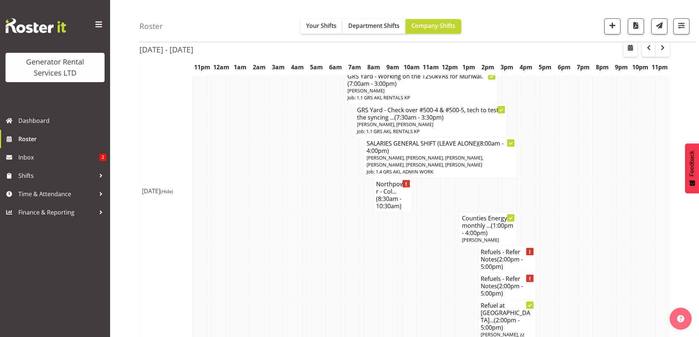
click at [395, 299] on td at bounding box center [395, 326] width 5 height 55
